Goal: Information Seeking & Learning: Learn about a topic

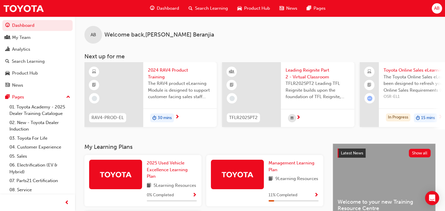
scroll to position [88, 0]
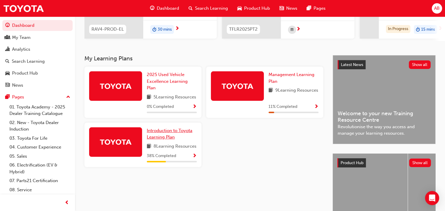
click at [163, 140] on link "Introduction to Toyota Learning Plan" at bounding box center [172, 133] width 50 height 13
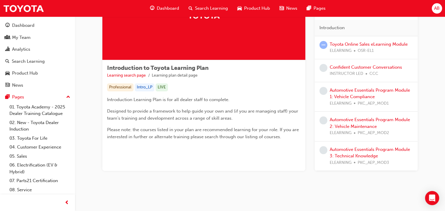
scroll to position [29, 0]
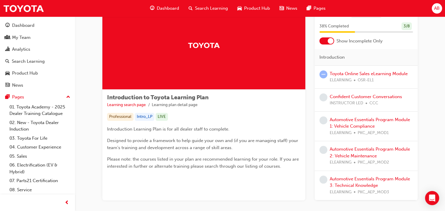
click at [330, 42] on div at bounding box center [331, 41] width 6 height 6
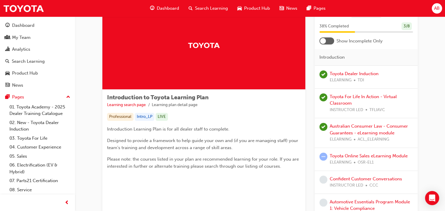
scroll to position [118, 0]
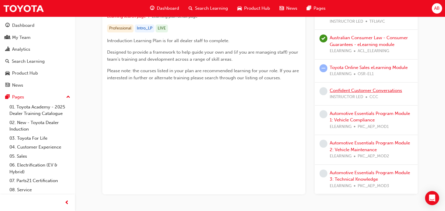
click at [351, 91] on link "Confident Customer Conversations" at bounding box center [366, 90] width 72 height 5
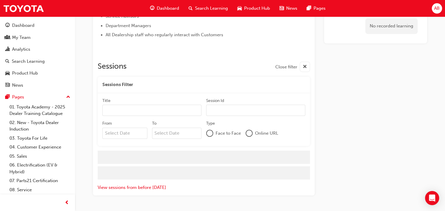
scroll to position [313, 0]
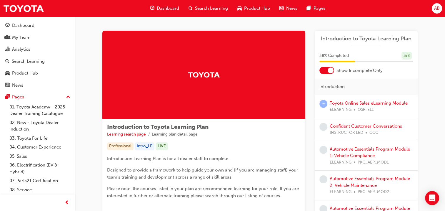
click at [331, 71] on div at bounding box center [331, 70] width 6 height 6
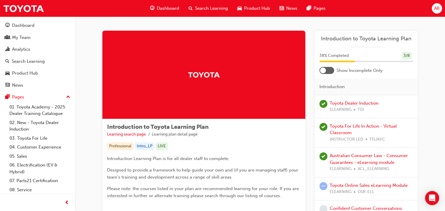
scroll to position [59, 0]
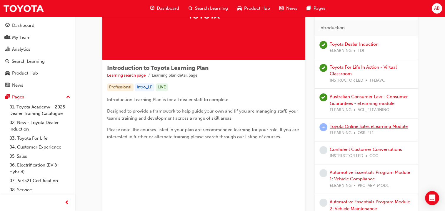
click at [350, 125] on link "Toyota Online Sales eLearning Module" at bounding box center [369, 126] width 78 height 5
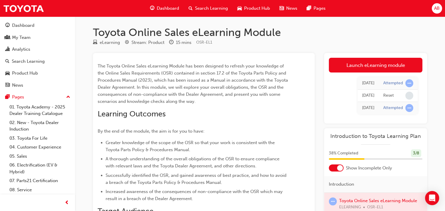
scroll to position [116, 0]
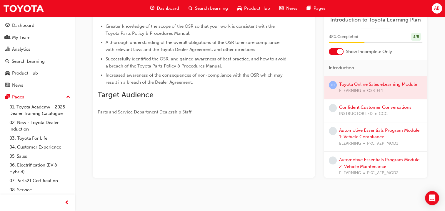
click at [339, 50] on div at bounding box center [340, 52] width 6 height 6
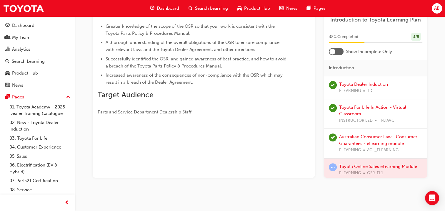
click at [338, 53] on div at bounding box center [336, 51] width 15 height 7
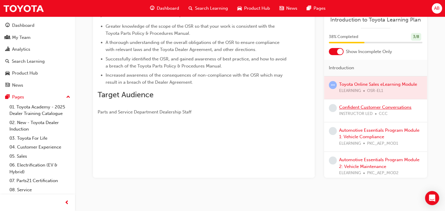
click at [348, 107] on link "Confident Customer Conversations" at bounding box center [375, 107] width 72 height 5
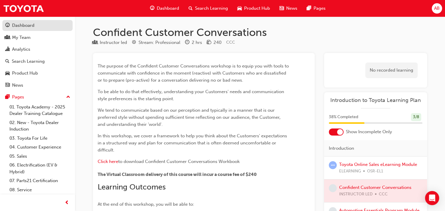
click at [25, 29] on div "Dashboard" at bounding box center [23, 25] width 22 height 7
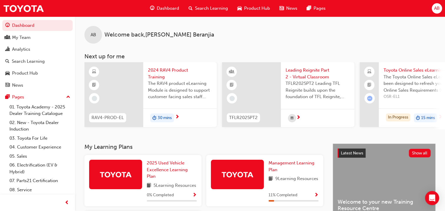
scroll to position [88, 0]
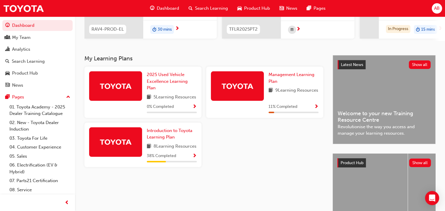
click at [312, 110] on div "11 % Completed" at bounding box center [294, 106] width 50 height 7
click at [317, 110] on span "Show Progress" at bounding box center [316, 106] width 4 height 5
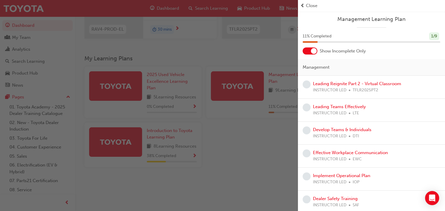
click at [303, 3] on span "prev-icon" at bounding box center [303, 5] width 4 height 7
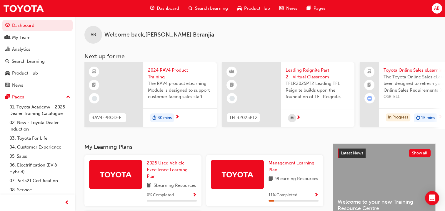
scroll to position [134, 0]
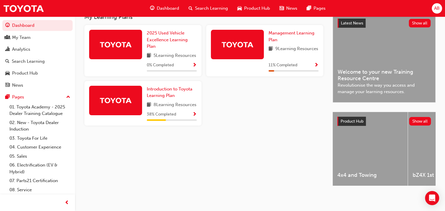
click at [317, 68] on span "Show Progress" at bounding box center [316, 65] width 4 height 5
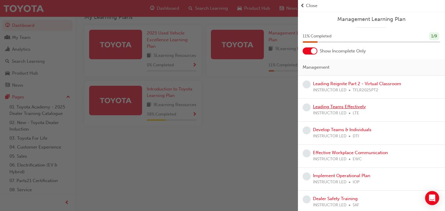
click at [319, 108] on link "Leading Teams Effectively" at bounding box center [339, 106] width 53 height 5
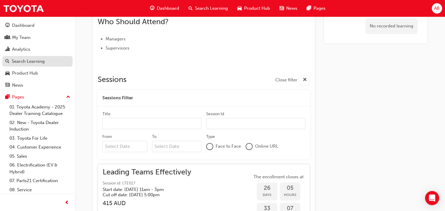
scroll to position [195, 0]
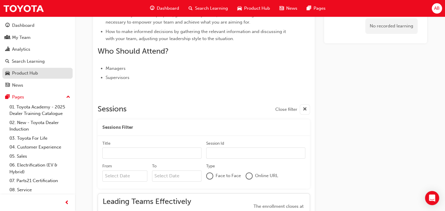
click at [17, 74] on div "Product Hub" at bounding box center [25, 73] width 26 height 7
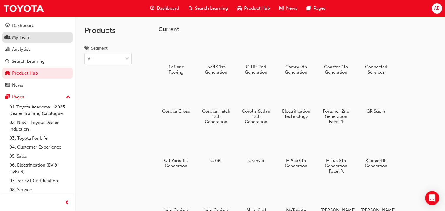
click at [19, 35] on div "My Team" at bounding box center [21, 37] width 19 height 7
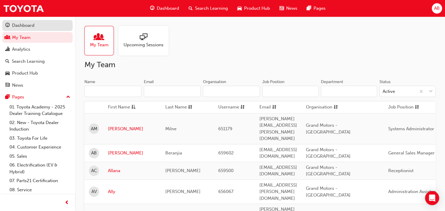
click at [16, 24] on div "Dashboard" at bounding box center [23, 25] width 22 height 7
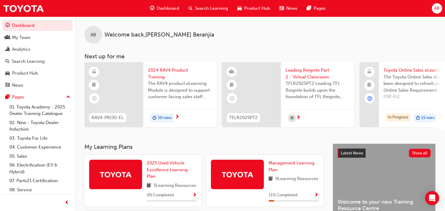
scroll to position [118, 0]
